Goal: Find specific page/section: Find specific page/section

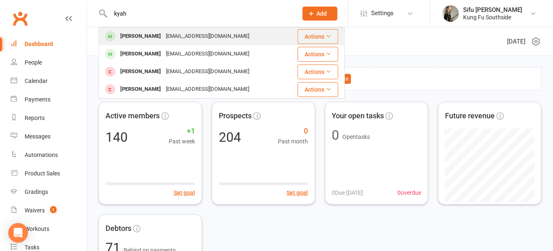
type input "kyah"
click at [135, 36] on div "[PERSON_NAME]" at bounding box center [141, 36] width 46 height 12
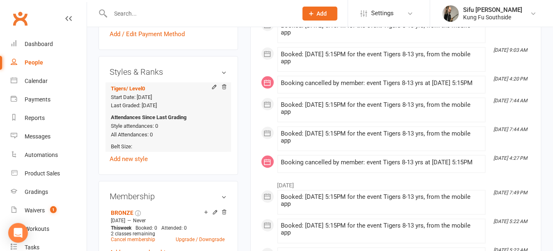
scroll to position [411, 0]
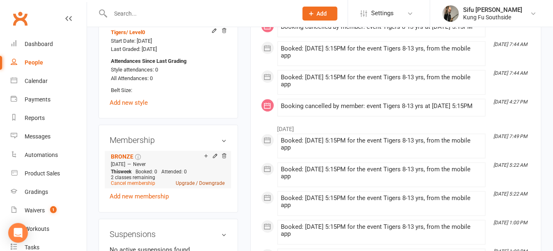
click at [202, 186] on link "Upgrade / Downgrade" at bounding box center [200, 184] width 49 height 6
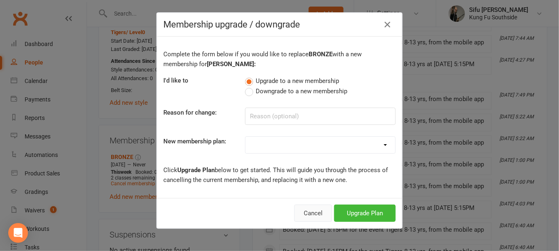
click at [318, 213] on button "Cancel" at bounding box center [313, 212] width 38 height 17
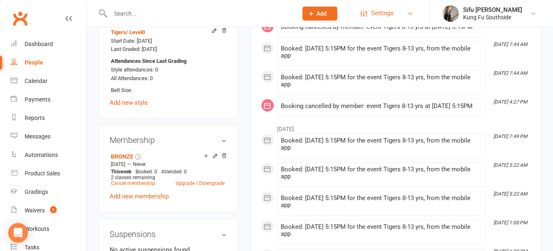
click at [408, 17] on link "Settings" at bounding box center [388, 13] width 57 height 18
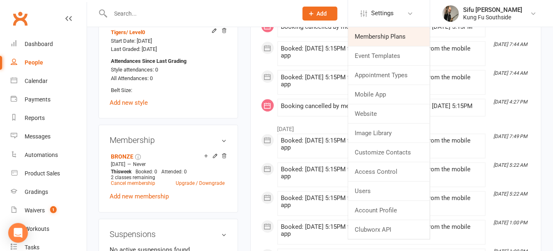
click at [386, 38] on link "Membership Plans" at bounding box center [389, 36] width 82 height 19
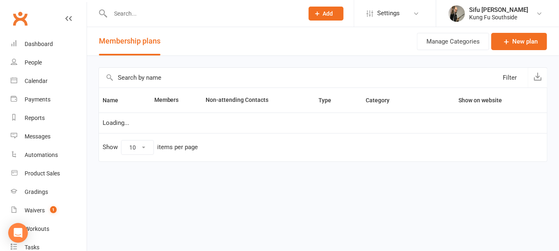
select select "50"
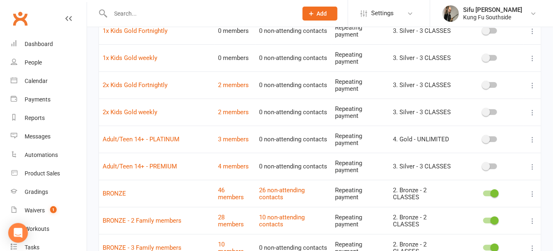
scroll to position [246, 0]
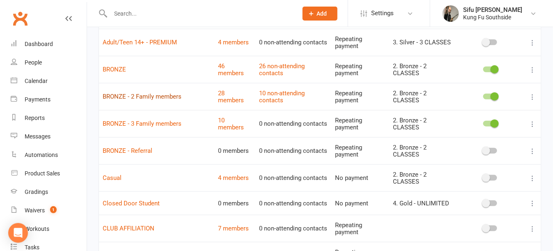
click at [133, 96] on link "BRONZE - 2 Family members" at bounding box center [142, 96] width 79 height 7
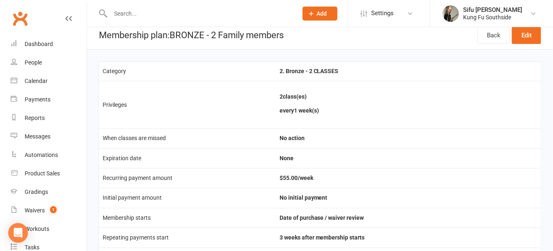
scroll to position [123, 0]
